Goal: Information Seeking & Learning: Learn about a topic

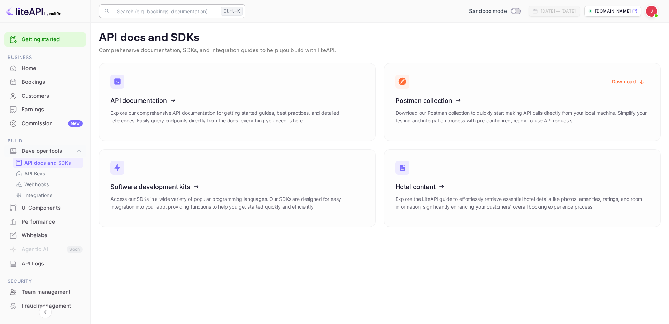
click at [178, 10] on input "text" at bounding box center [165, 11] width 105 height 14
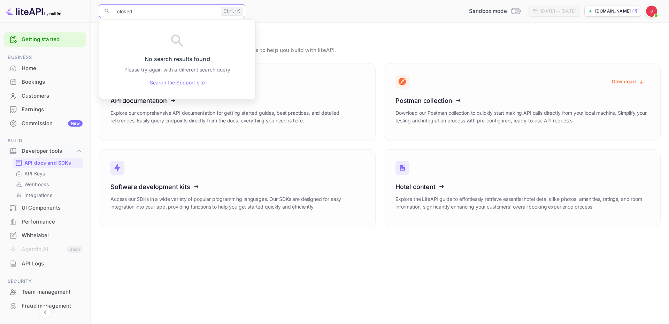
type input "closed"
click at [51, 164] on p "API docs and SDKs" at bounding box center [47, 162] width 47 height 7
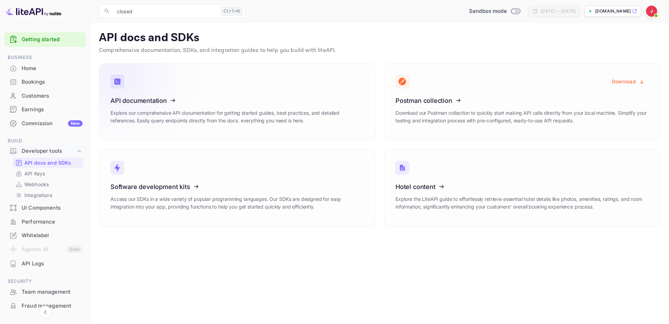
click at [124, 98] on icon at bounding box center [153, 99] width 108 height 72
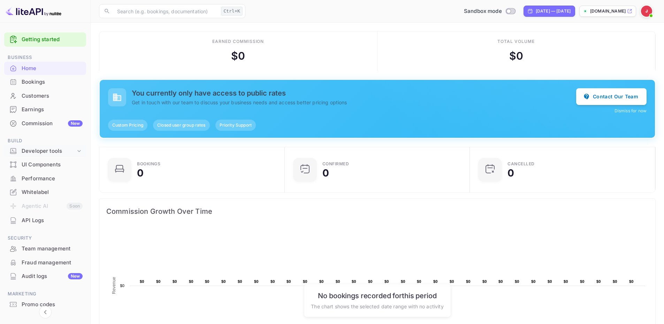
click at [45, 151] on div "Developer tools" at bounding box center [49, 151] width 54 height 8
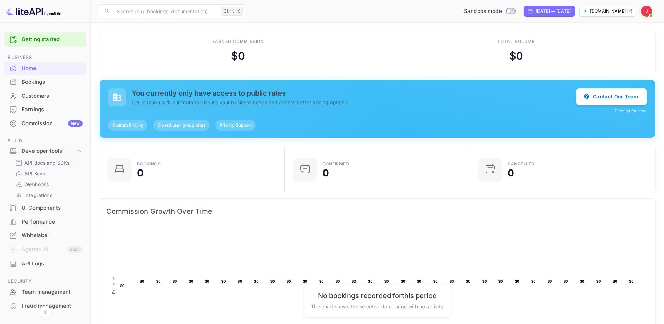
click at [41, 161] on p "API docs and SDKs" at bounding box center [46, 162] width 45 height 7
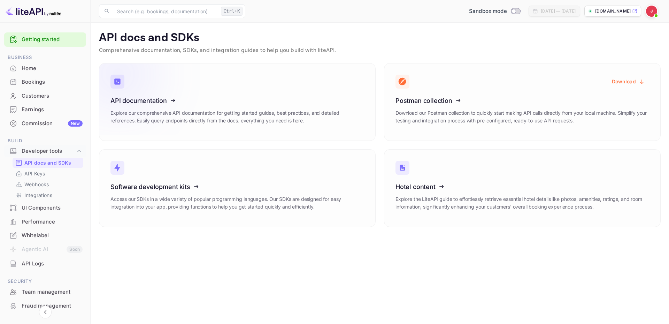
click at [142, 106] on icon at bounding box center [153, 99] width 108 height 72
